Goal: Transaction & Acquisition: Book appointment/travel/reservation

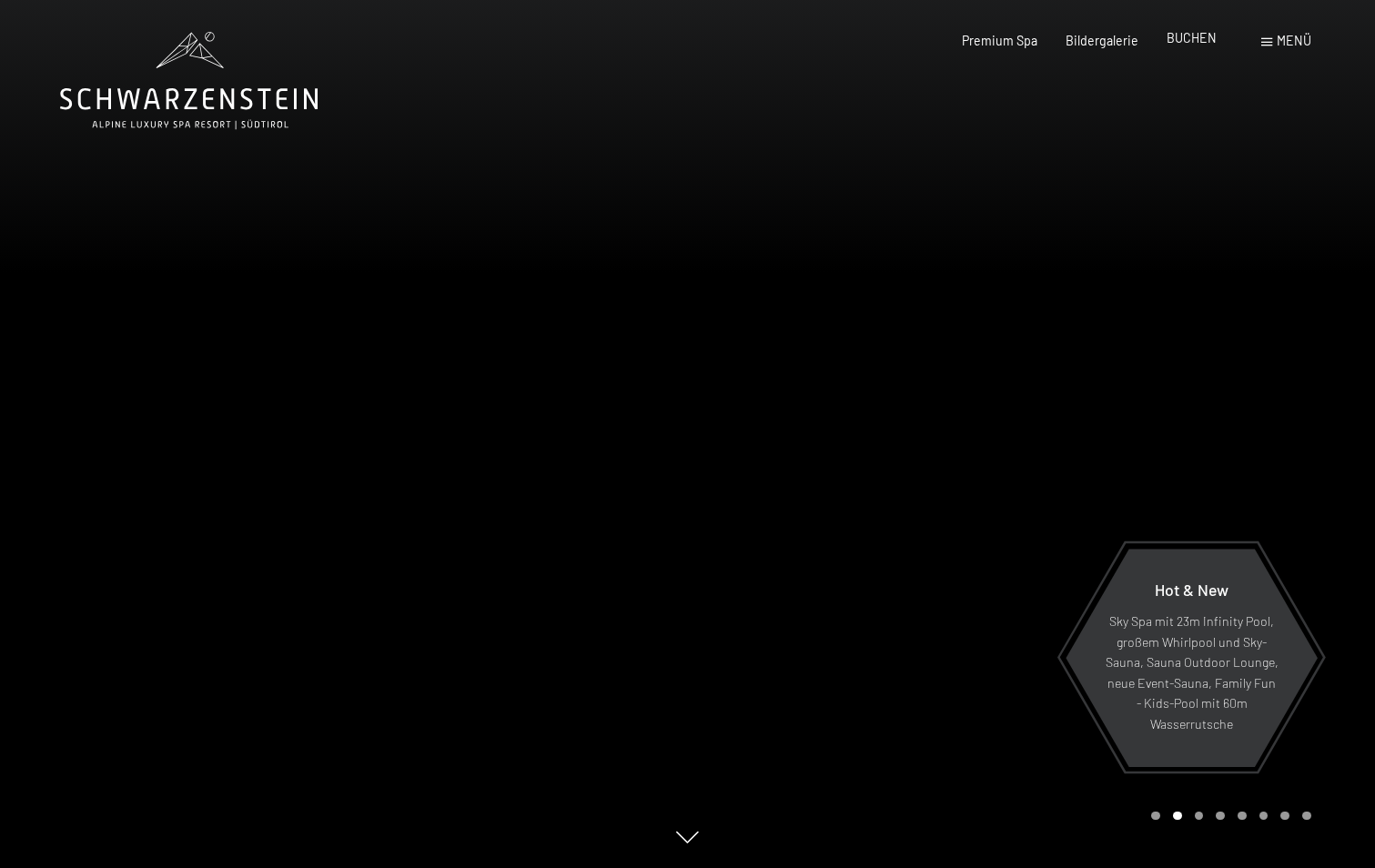
click at [1188, 36] on span "BUCHEN" at bounding box center [1191, 38] width 50 height 15
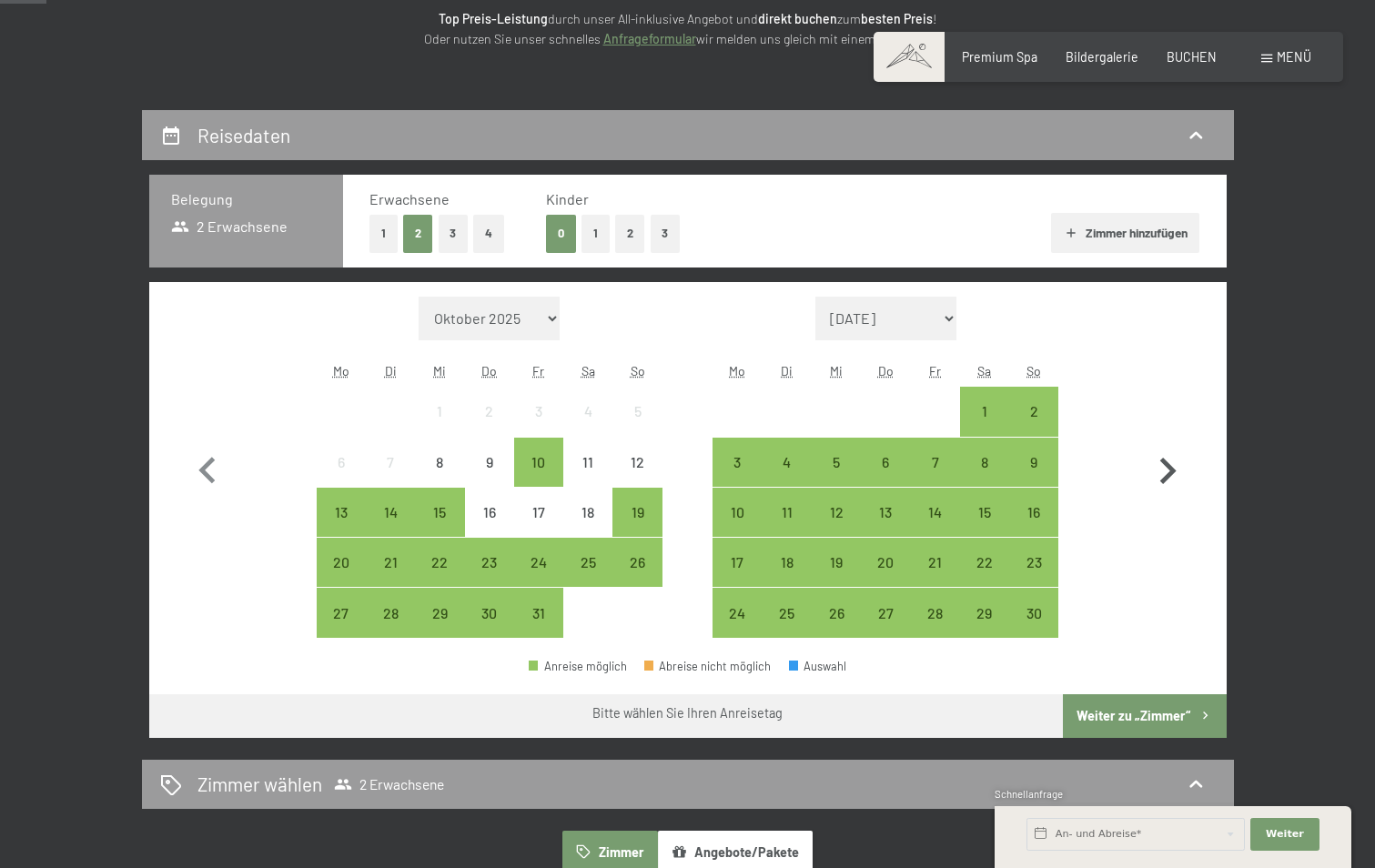
scroll to position [273, 0]
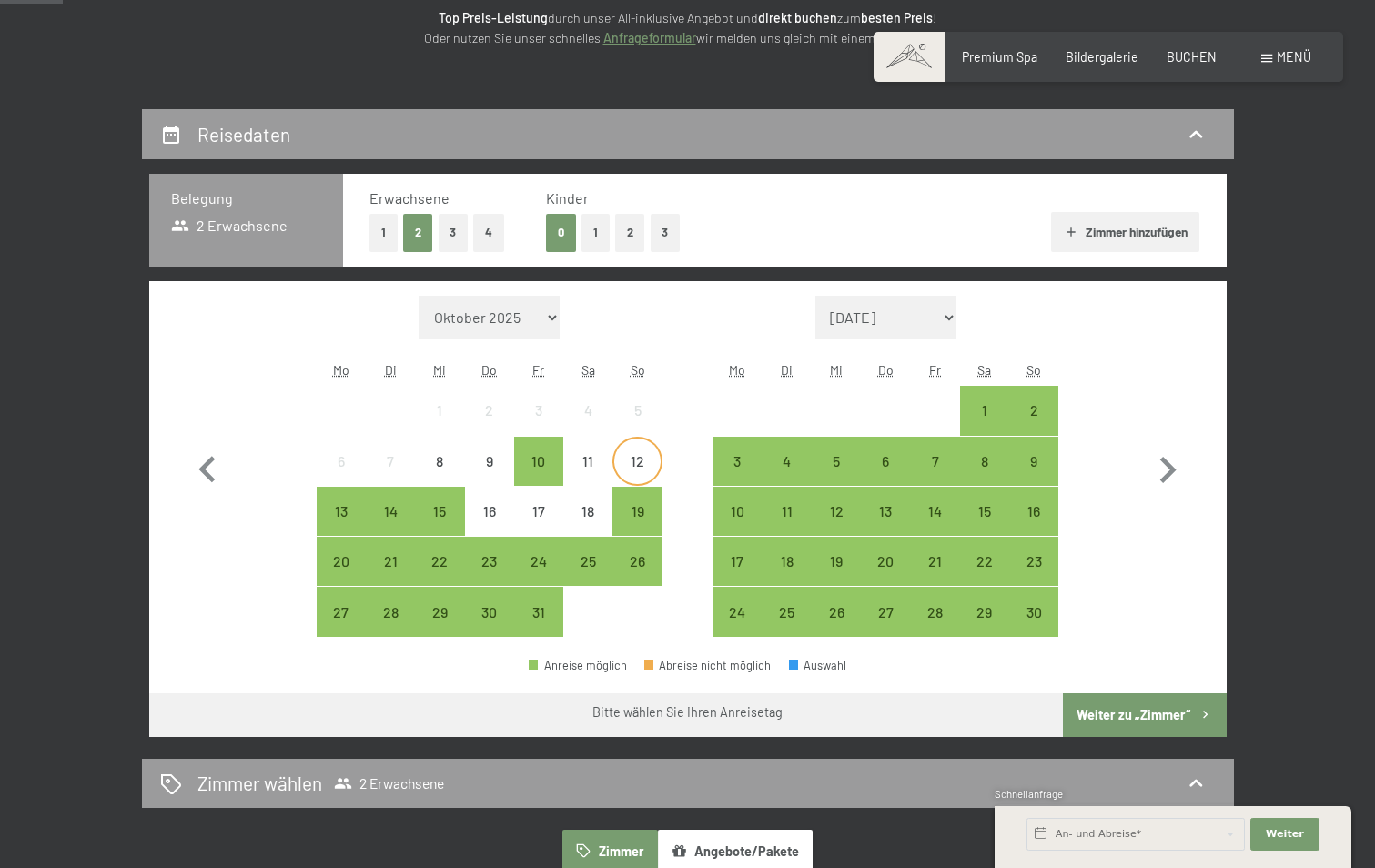
click at [642, 452] on div "12" at bounding box center [637, 461] width 45 height 45
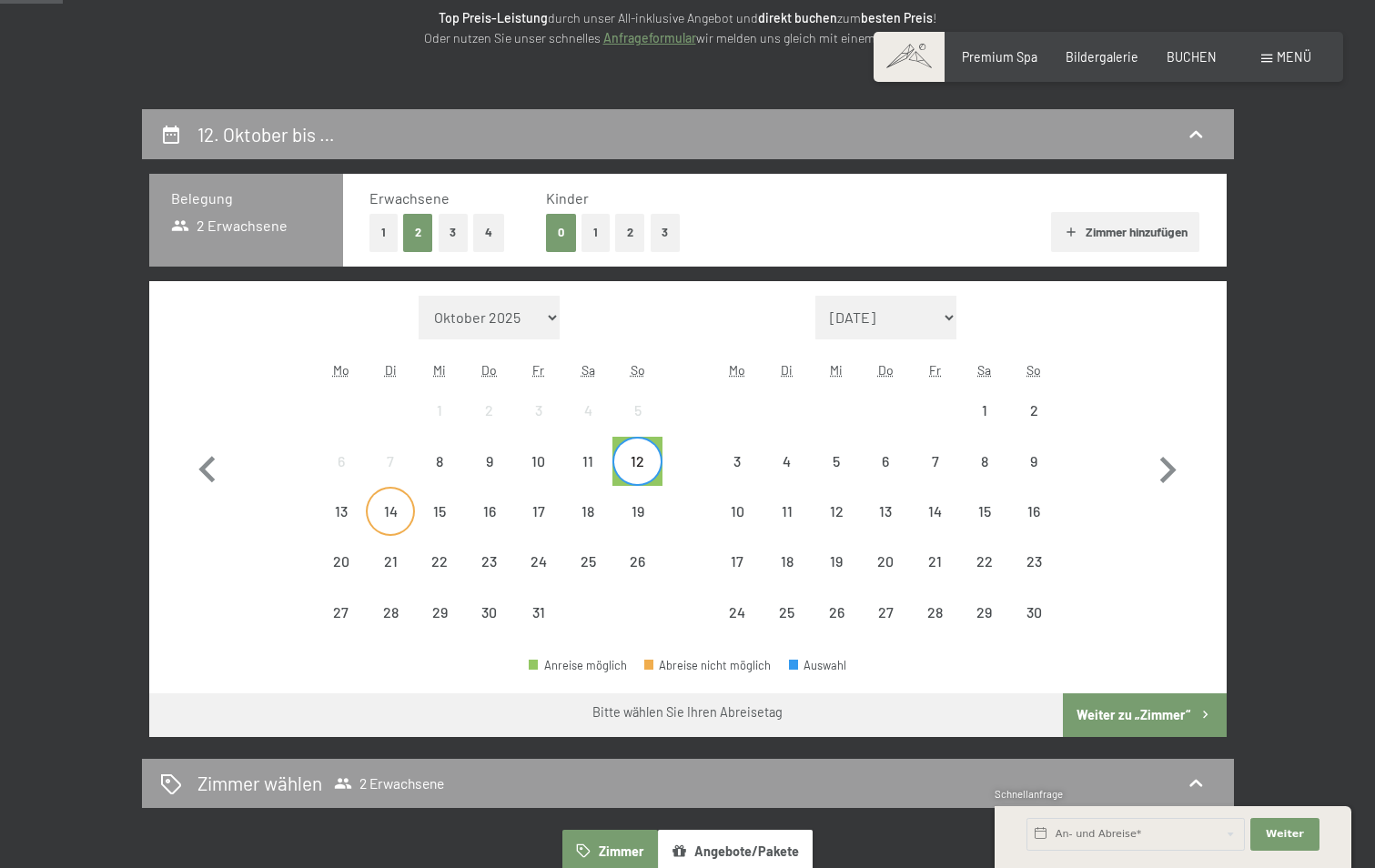
drag, startPoint x: 350, startPoint y: 510, endPoint x: 385, endPoint y: 517, distance: 35.7
click at [385, 517] on div "13 14 15 16 17 18 19" at bounding box center [489, 511] width 346 height 50
click at [344, 512] on div "13" at bounding box center [341, 526] width 45 height 45
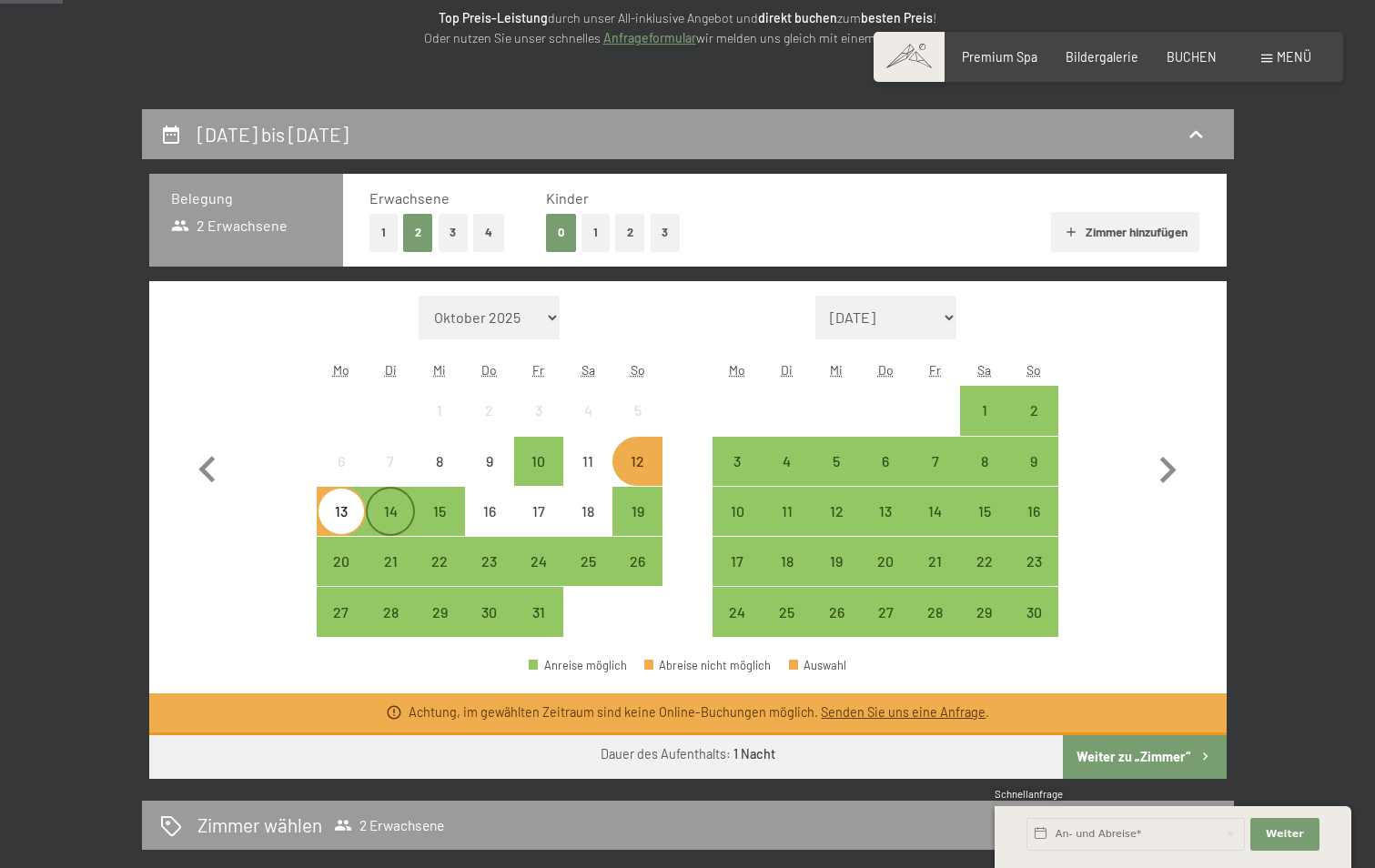
click at [395, 512] on div "14" at bounding box center [390, 526] width 45 height 45
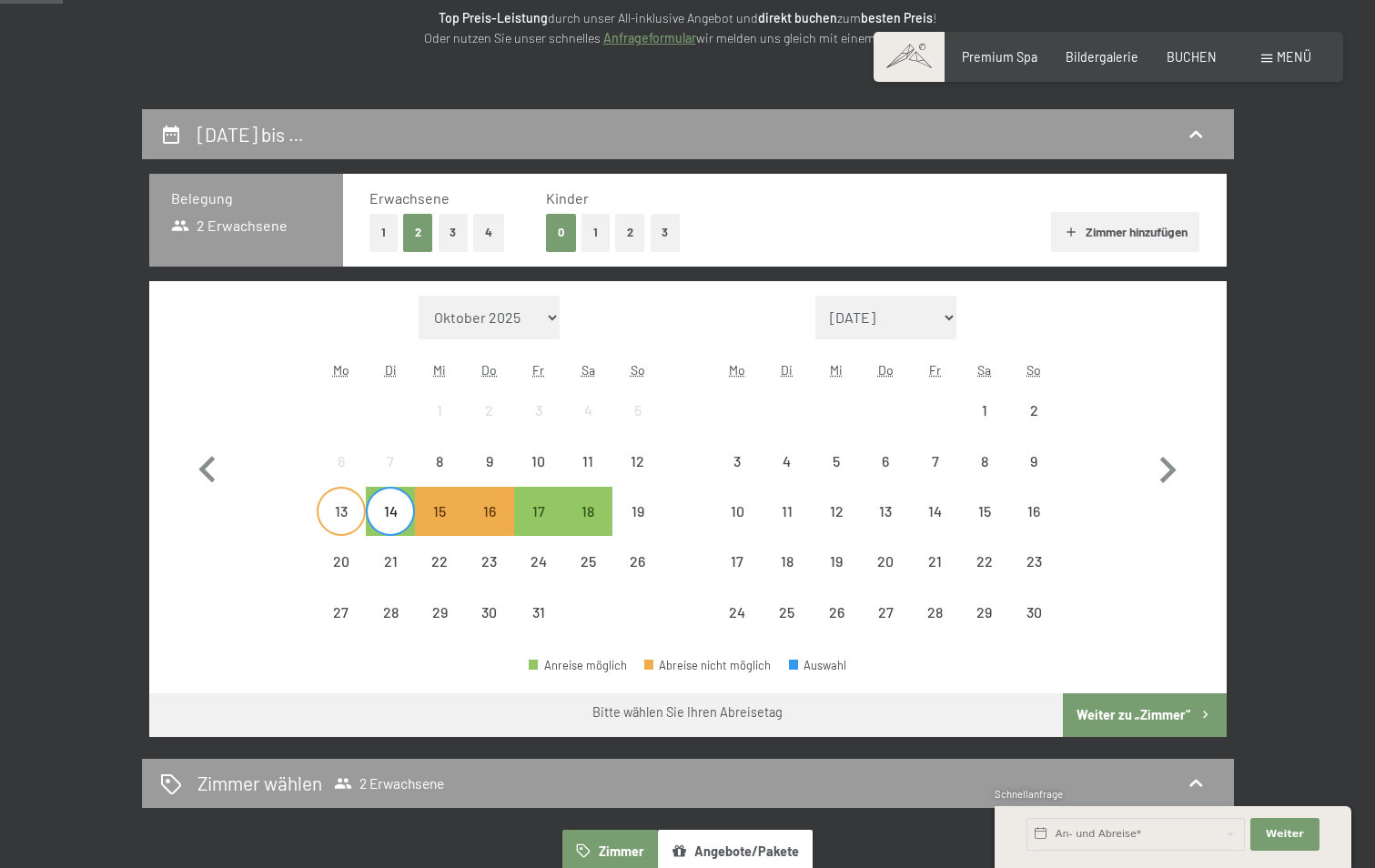
click at [340, 518] on div "13" at bounding box center [341, 526] width 45 height 45
click at [383, 512] on div "14" at bounding box center [390, 526] width 45 height 45
